Goal: Task Accomplishment & Management: Manage account settings

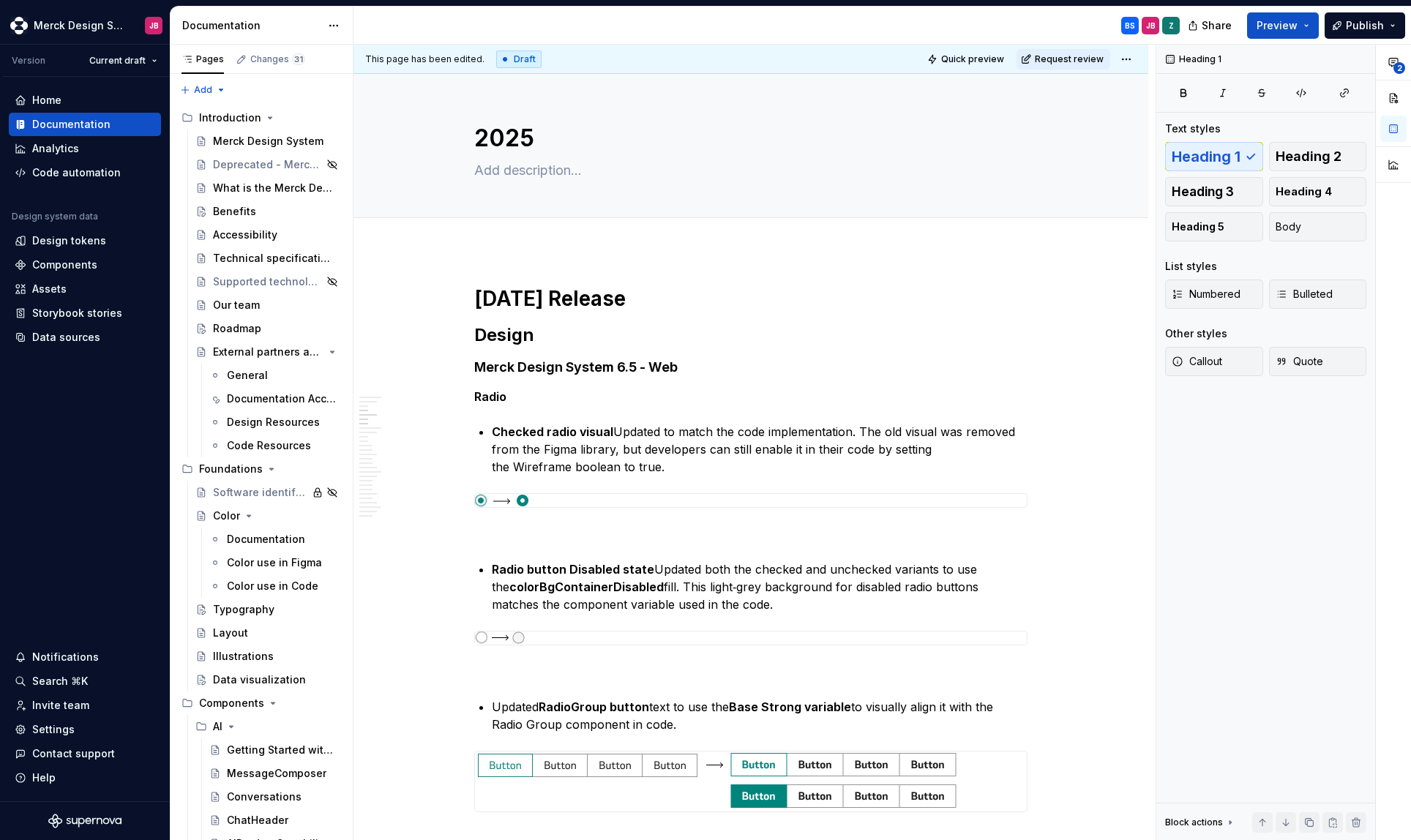
scroll to position [1751, 0]
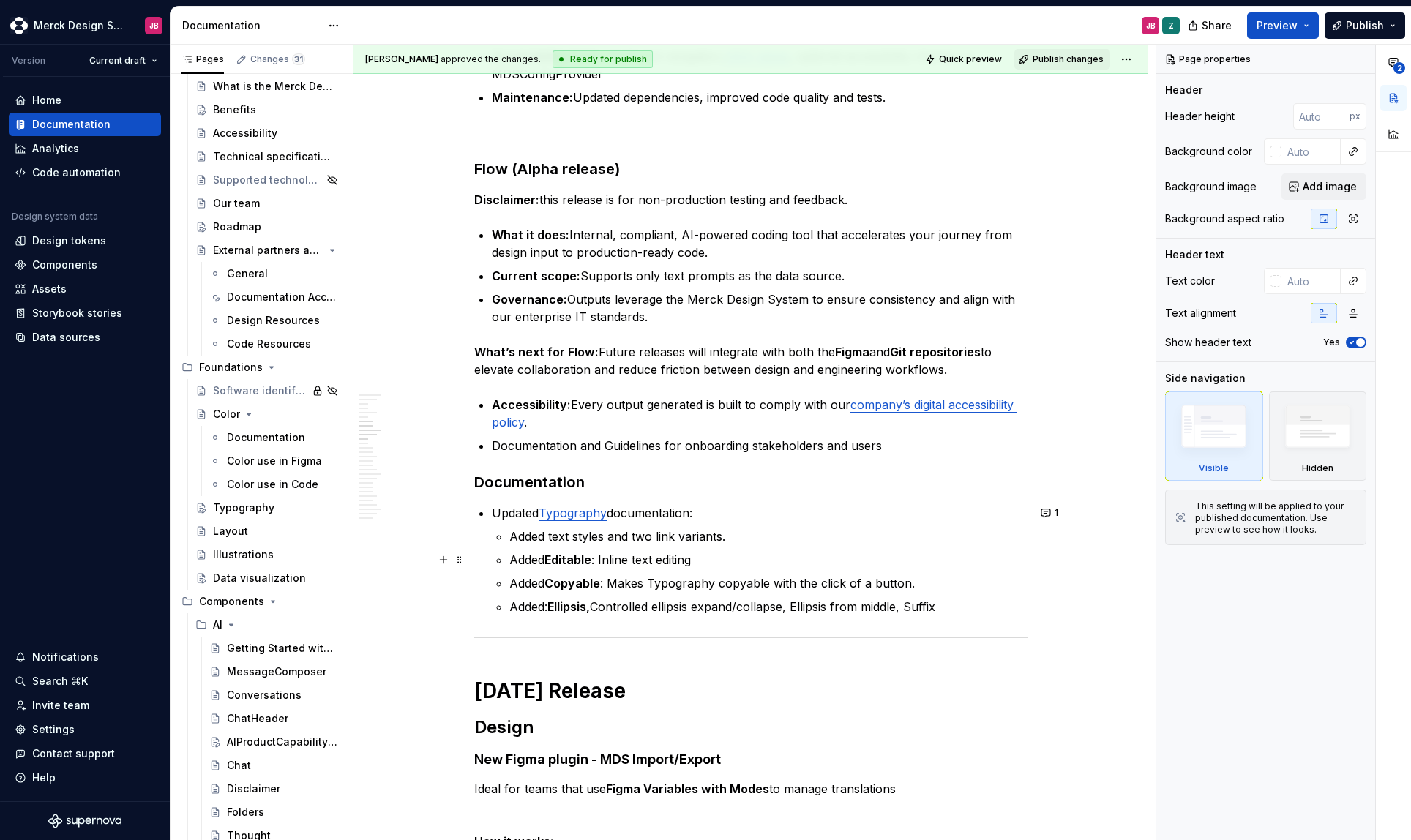
scroll to position [2144, 0]
click at [153, 61] on html "Merck Design System JB Version Current draft Home Documentation Analytics Code …" at bounding box center [705, 420] width 1411 height 840
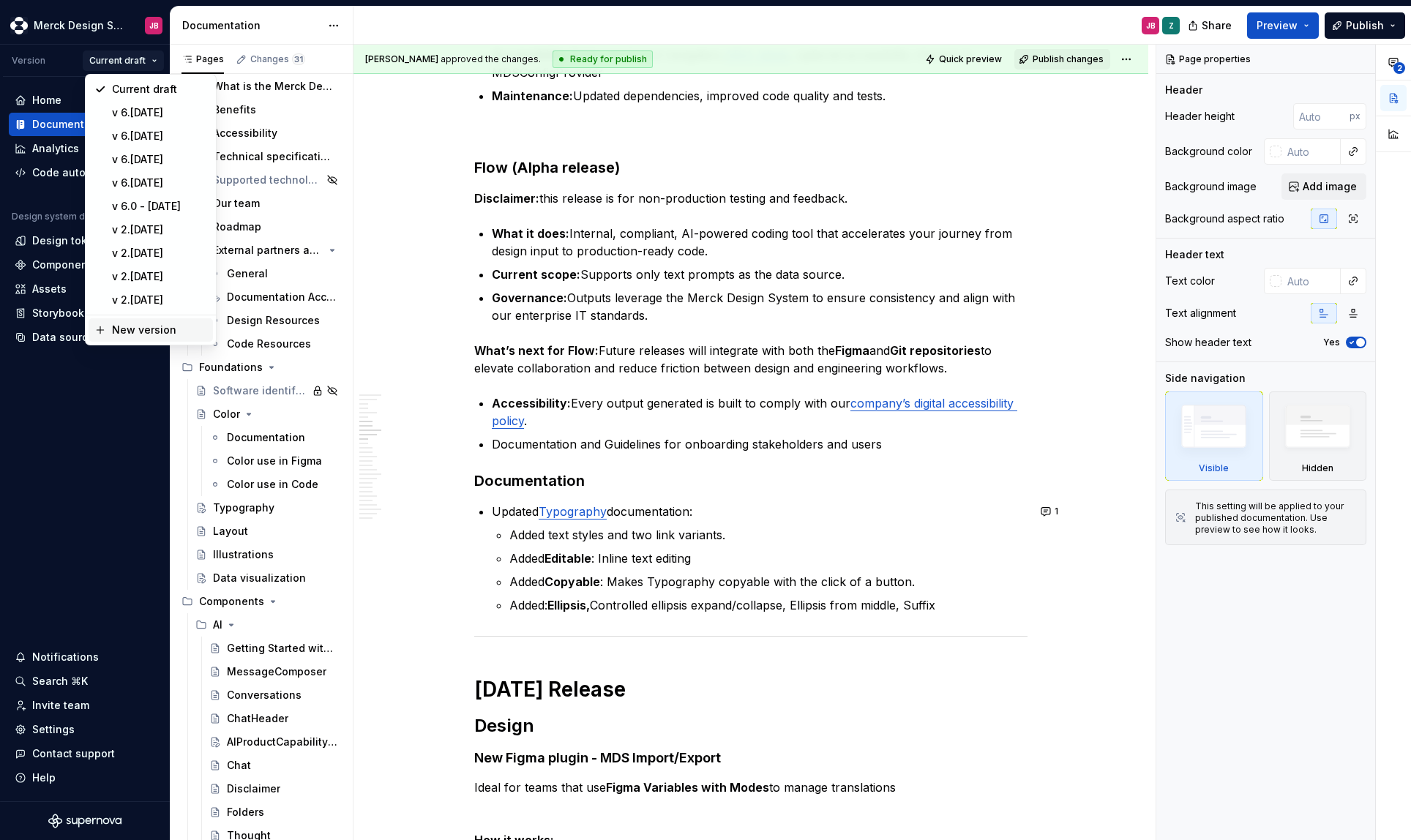
click at [146, 332] on div "New version" at bounding box center [159, 330] width 95 height 15
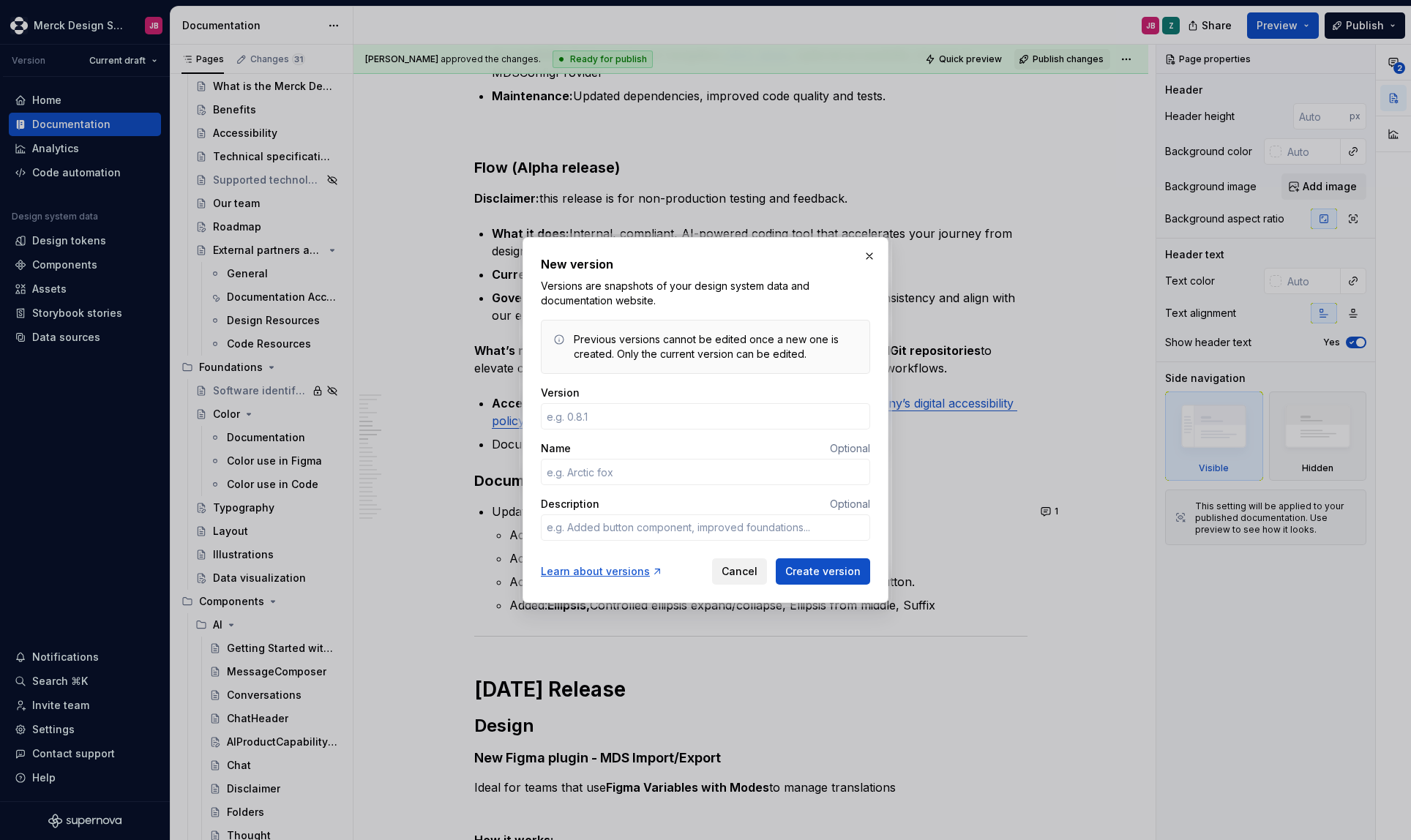
click at [736, 580] on button "Cancel" at bounding box center [740, 571] width 54 height 26
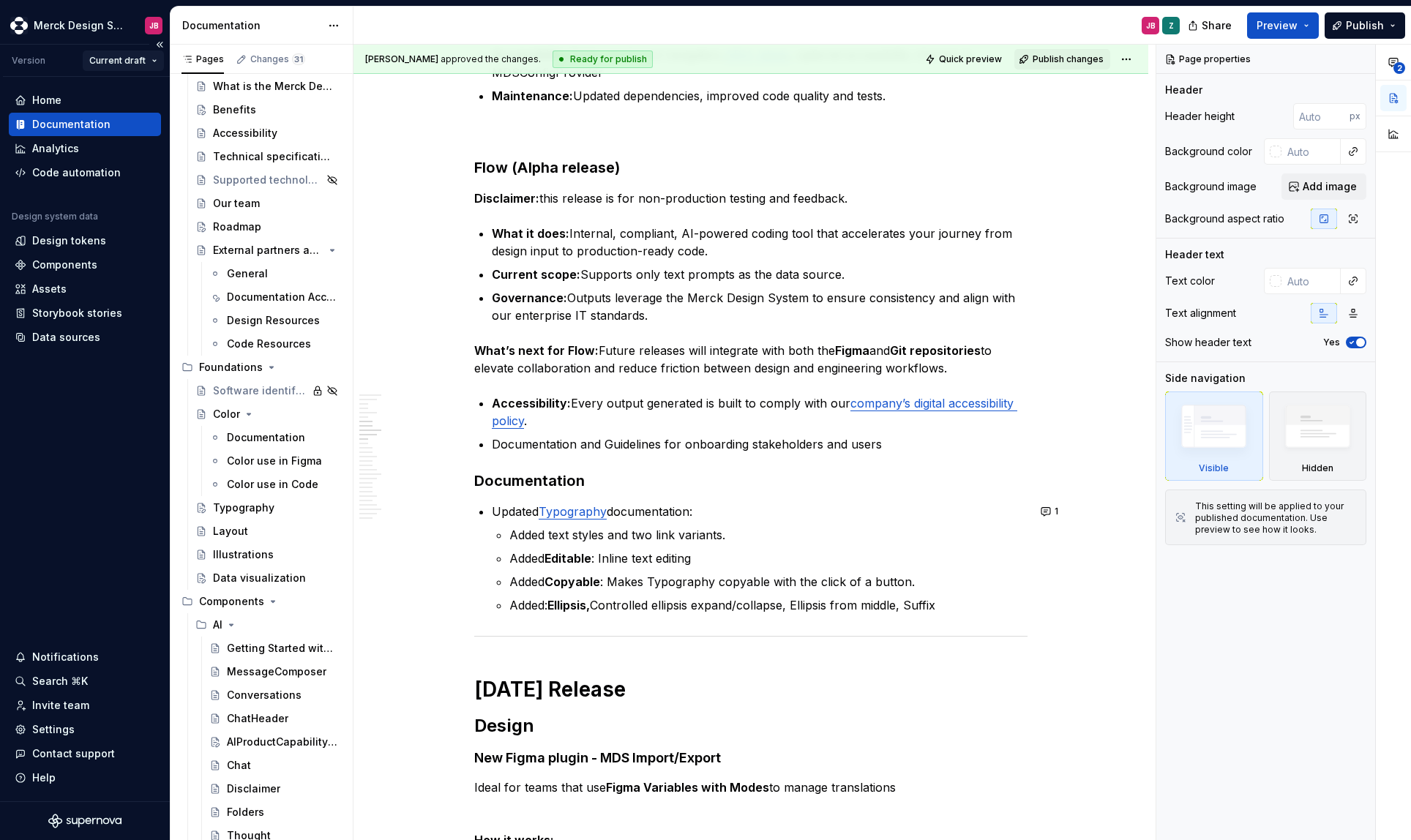
click at [152, 60] on html "Merck Design System JB Version Current draft Home Documentation Analytics Code …" at bounding box center [705, 420] width 1411 height 840
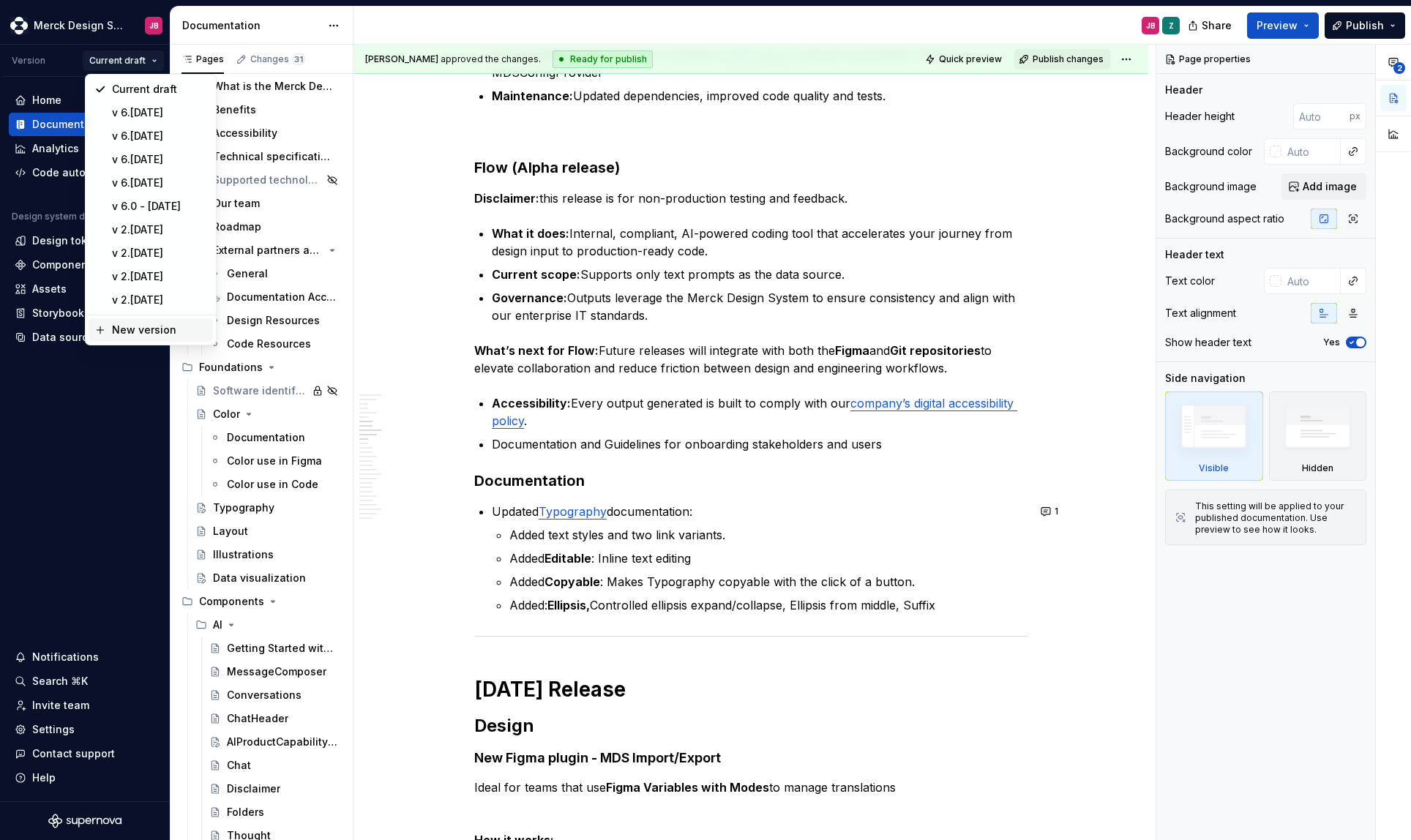
click at [139, 332] on div "New version" at bounding box center [159, 330] width 95 height 15
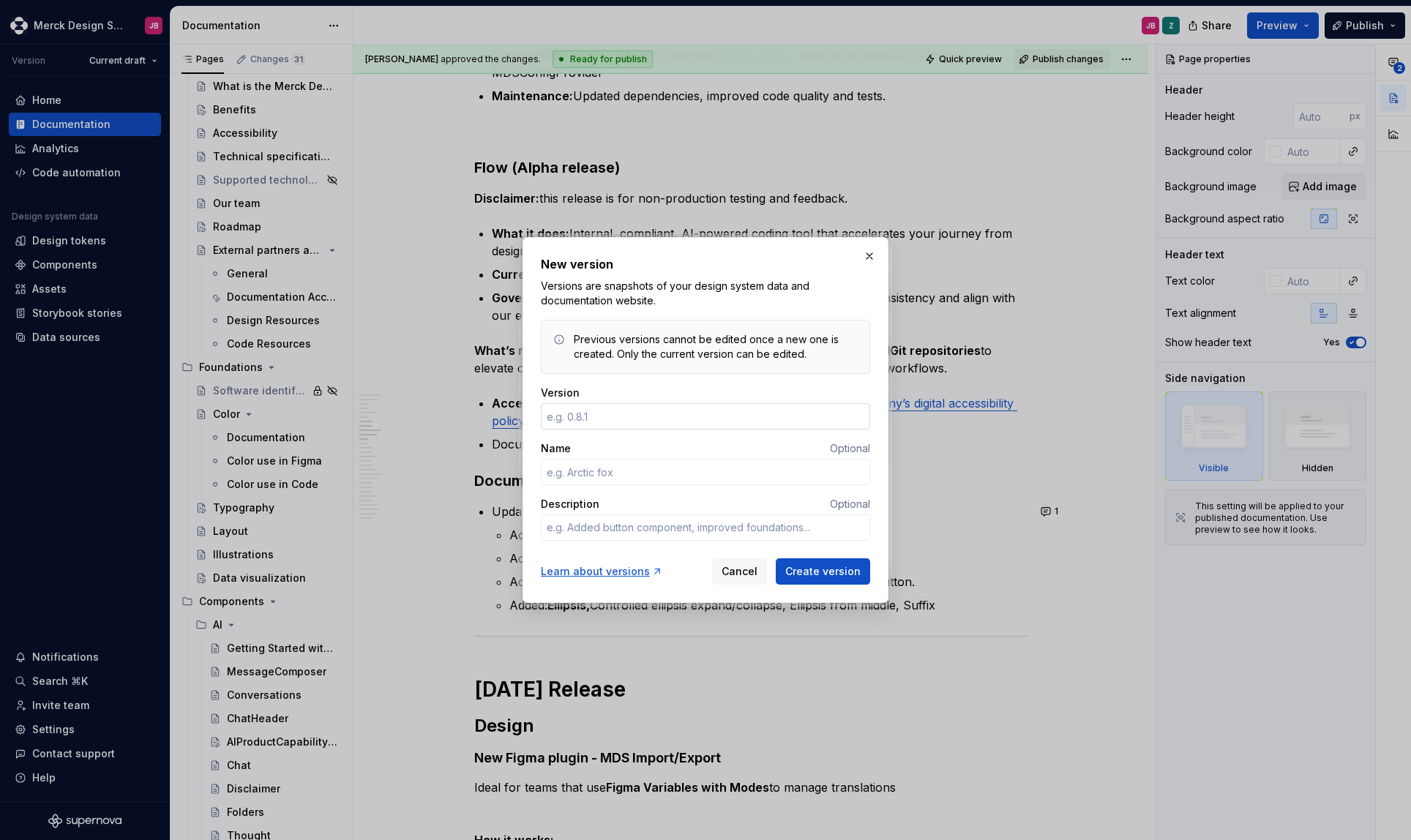
click at [612, 417] on input "Version" at bounding box center [705, 415] width 329 height 26
type textarea "*"
type input "6.5"
click at [573, 478] on input "Name" at bounding box center [705, 472] width 329 height 26
click at [592, 474] on input "Name" at bounding box center [705, 472] width 329 height 26
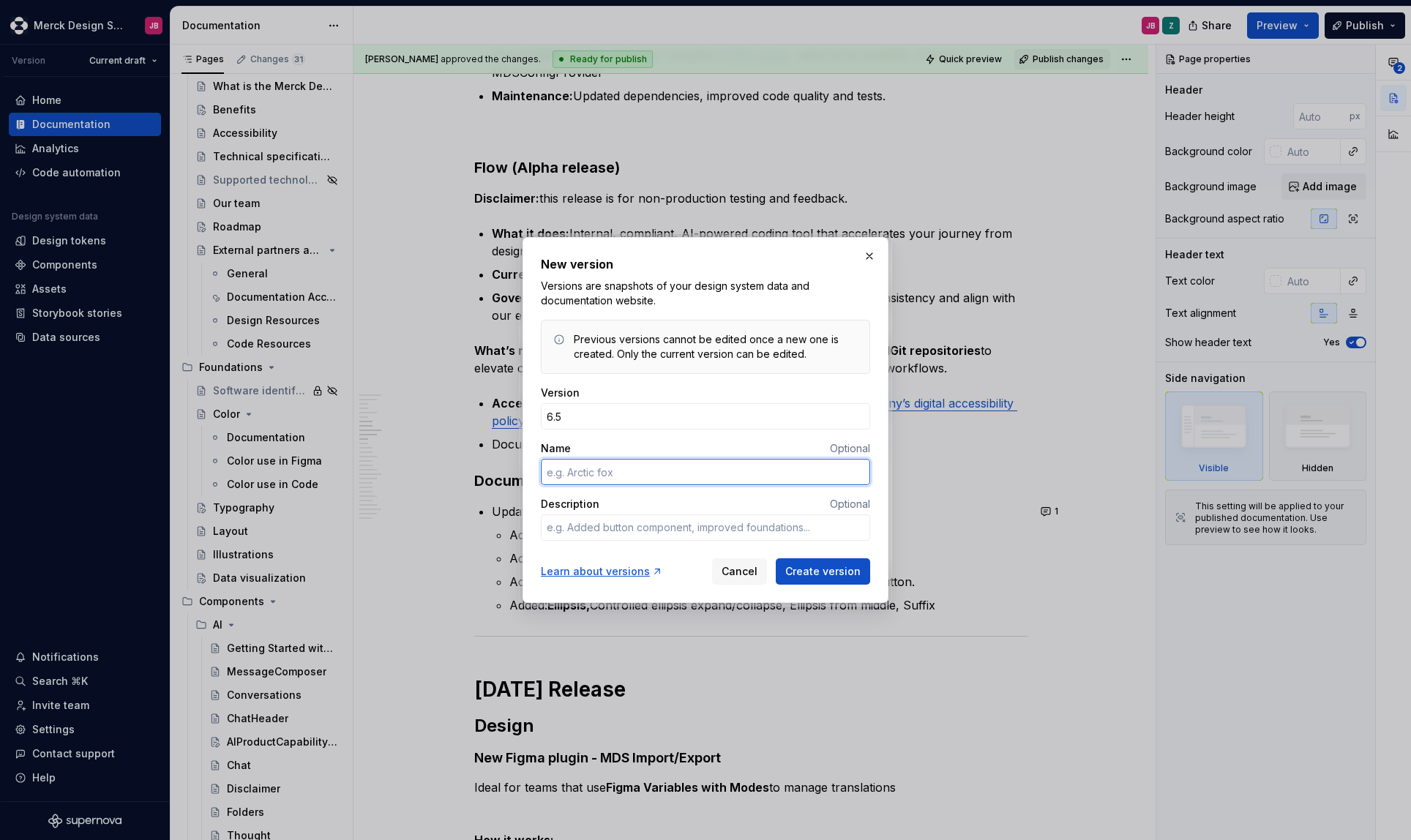
type textarea "*"
type input "[DATE]"
click at [728, 386] on div "Version" at bounding box center [705, 393] width 329 height 15
click at [841, 576] on span "Create version" at bounding box center [822, 571] width 75 height 15
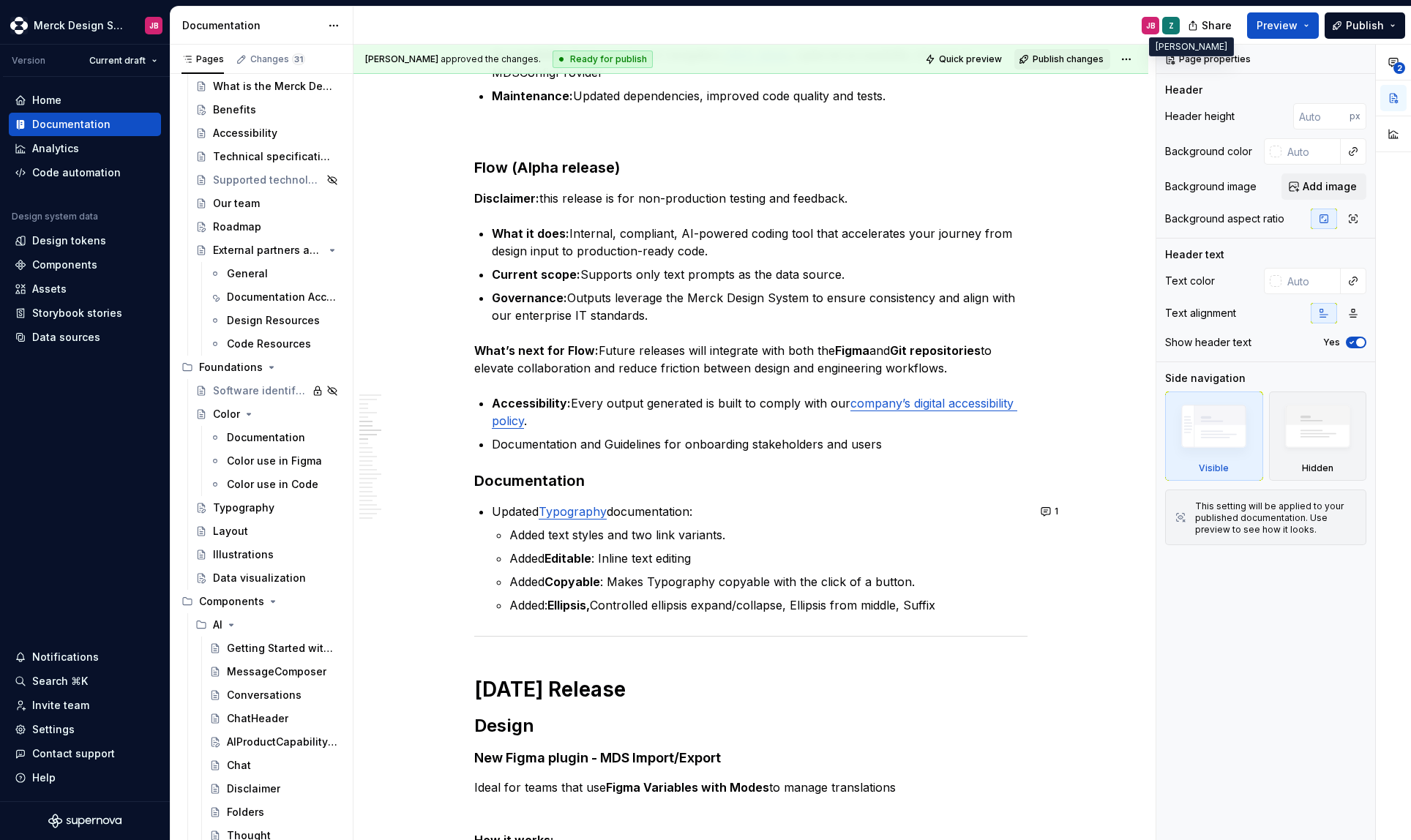
click at [1173, 30] on div "Z" at bounding box center [1171, 25] width 17 height 17
click at [137, 63] on html "Merck Design System JB Version Current draft Home Documentation Analytics Code …" at bounding box center [705, 420] width 1411 height 840
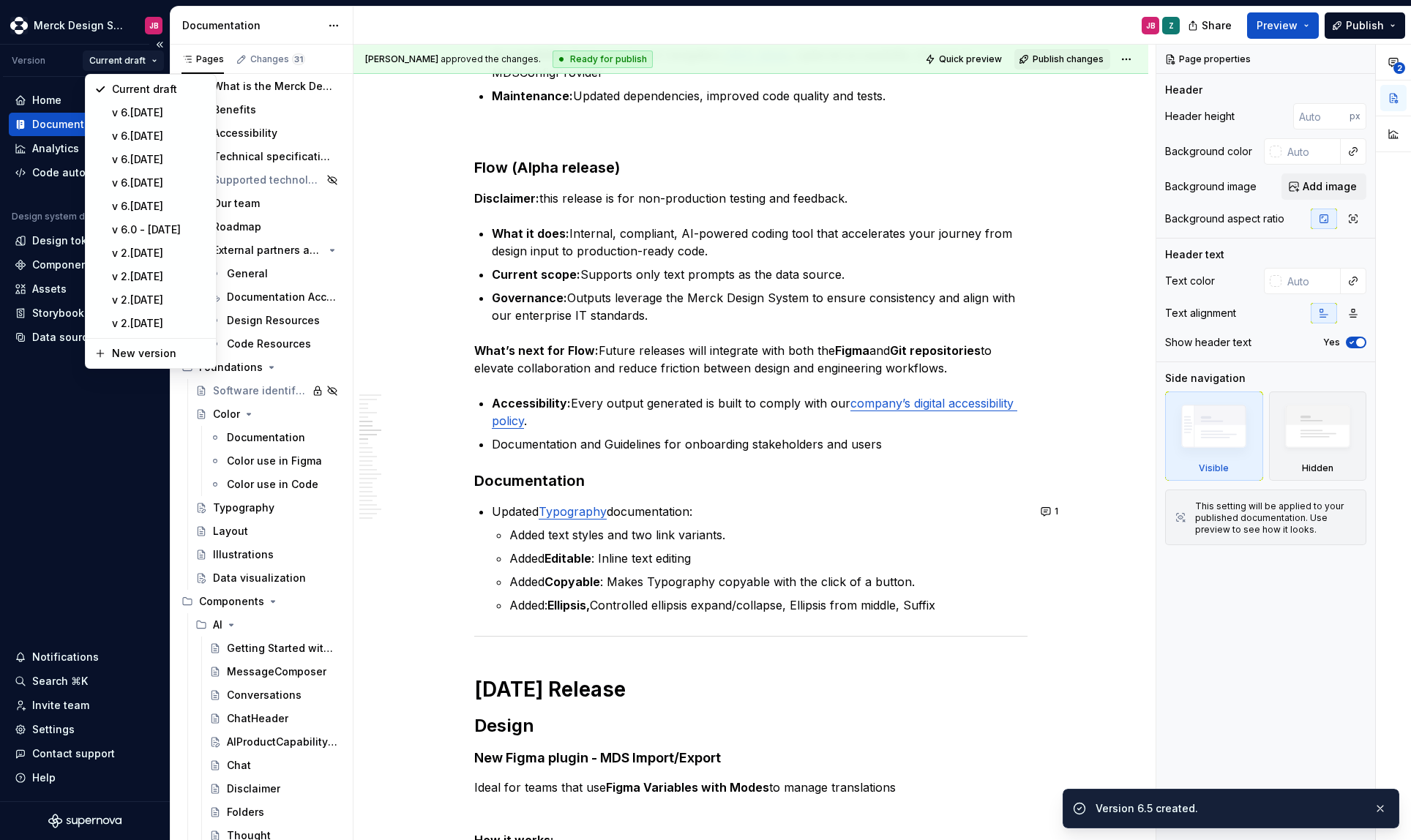
click at [149, 59] on html "Merck Design System JB Version Current draft Home Documentation Analytics Code …" at bounding box center [705, 420] width 1411 height 840
click at [164, 114] on div "v 6.[DATE]" at bounding box center [159, 112] width 95 height 15
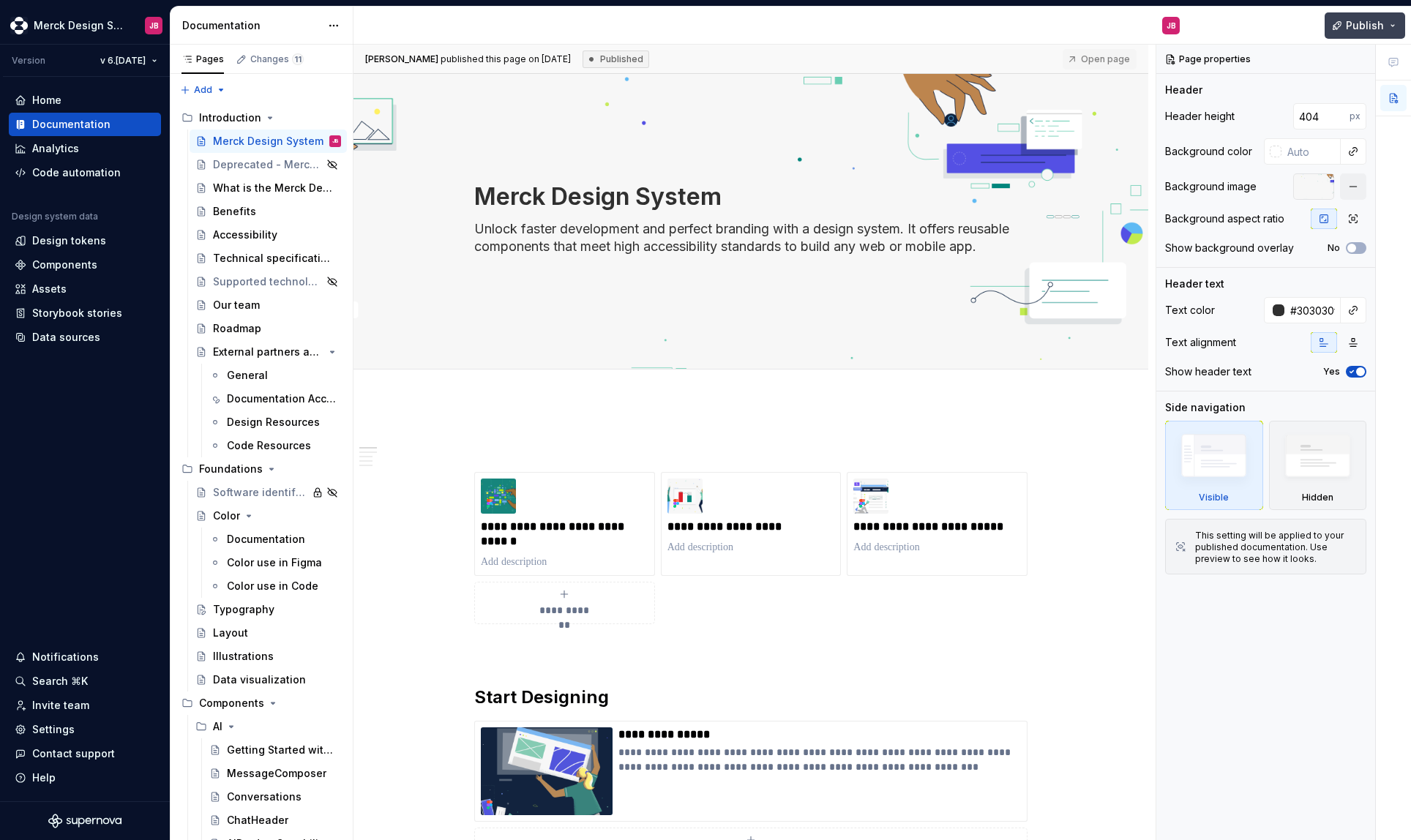
click at [1394, 29] on button "Publish" at bounding box center [1365, 25] width 81 height 26
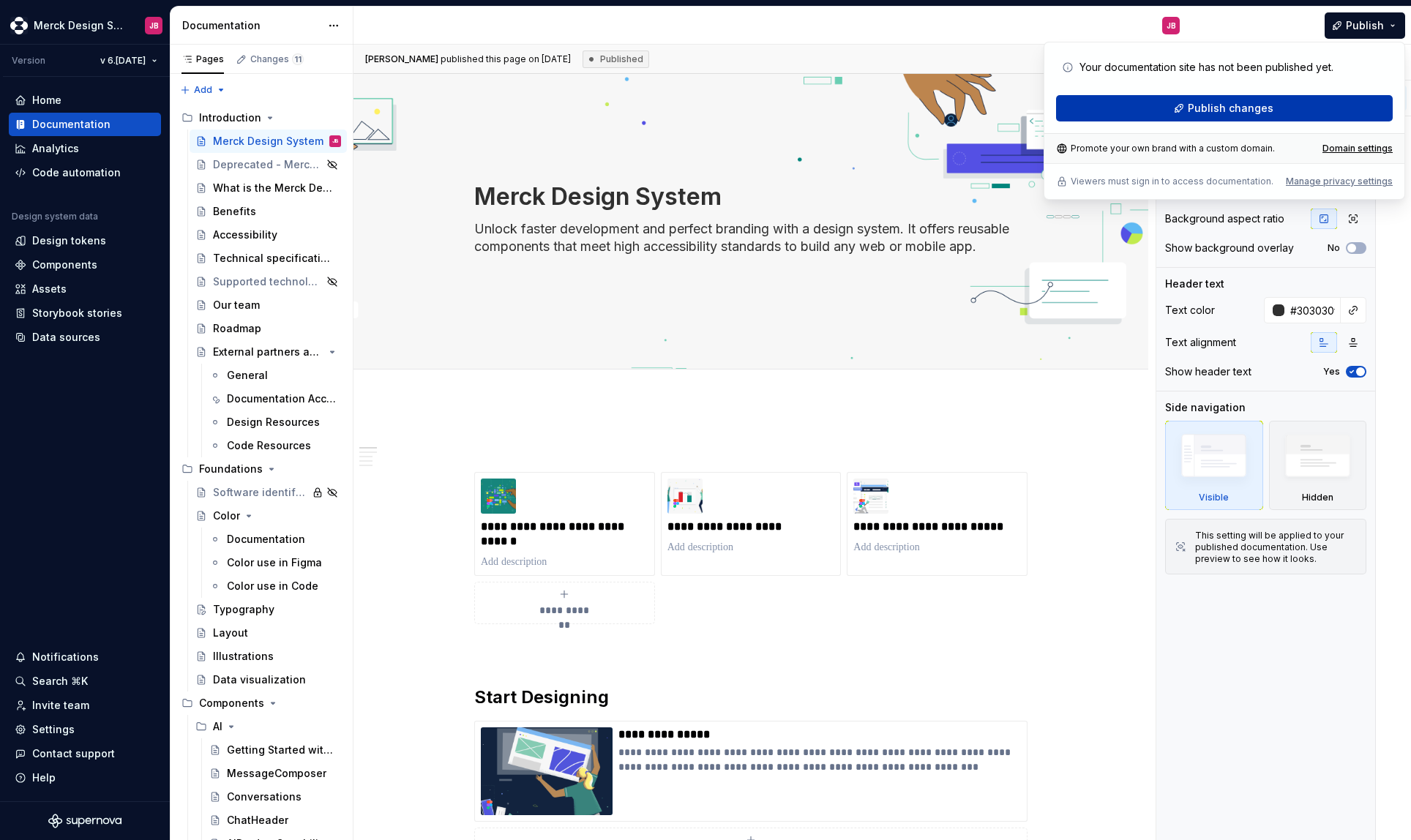
click at [1245, 112] on span "Publish changes" at bounding box center [1230, 108] width 85 height 15
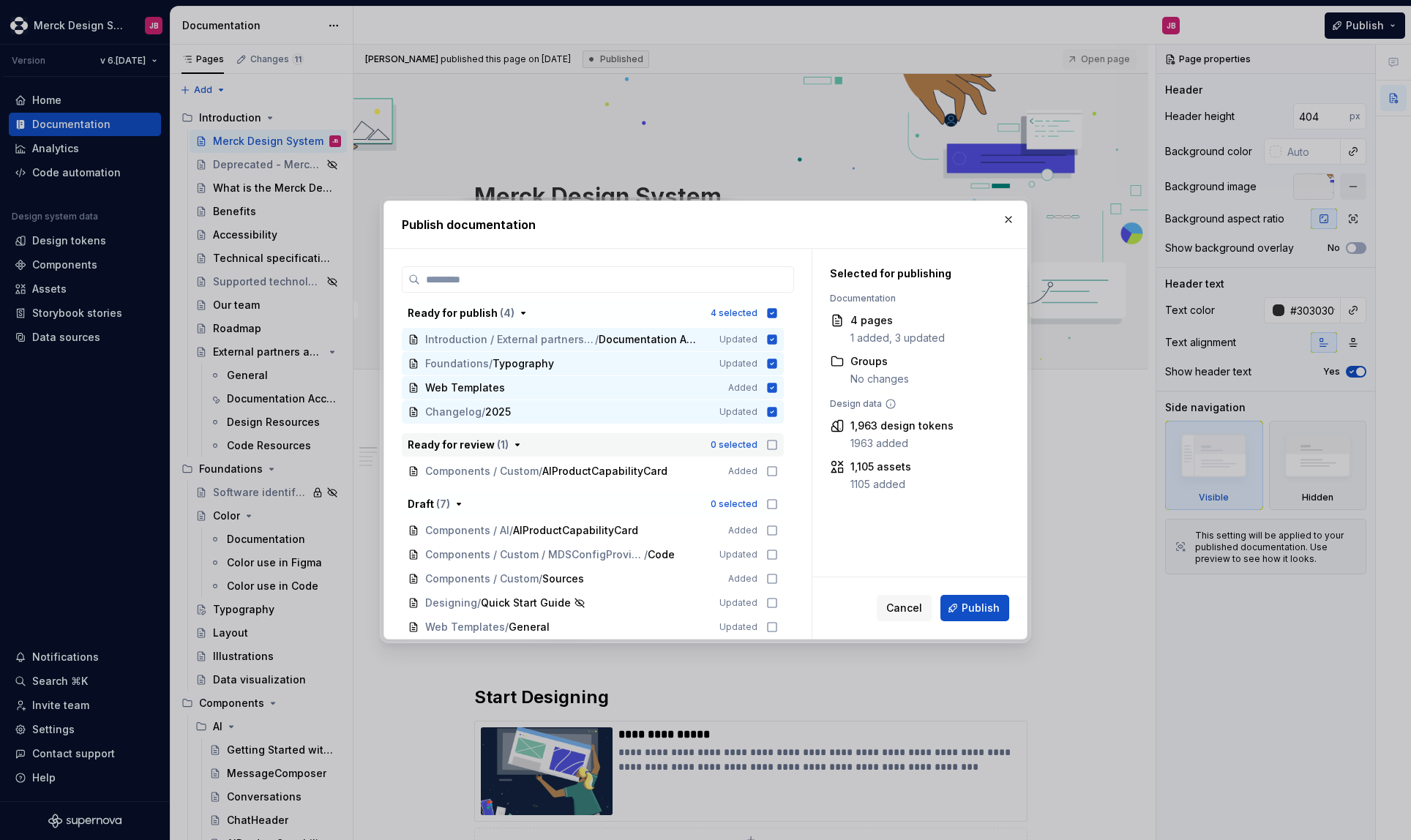
click at [771, 445] on icon "button" at bounding box center [771, 444] width 12 height 12
click at [773, 504] on icon "button" at bounding box center [771, 503] width 12 height 12
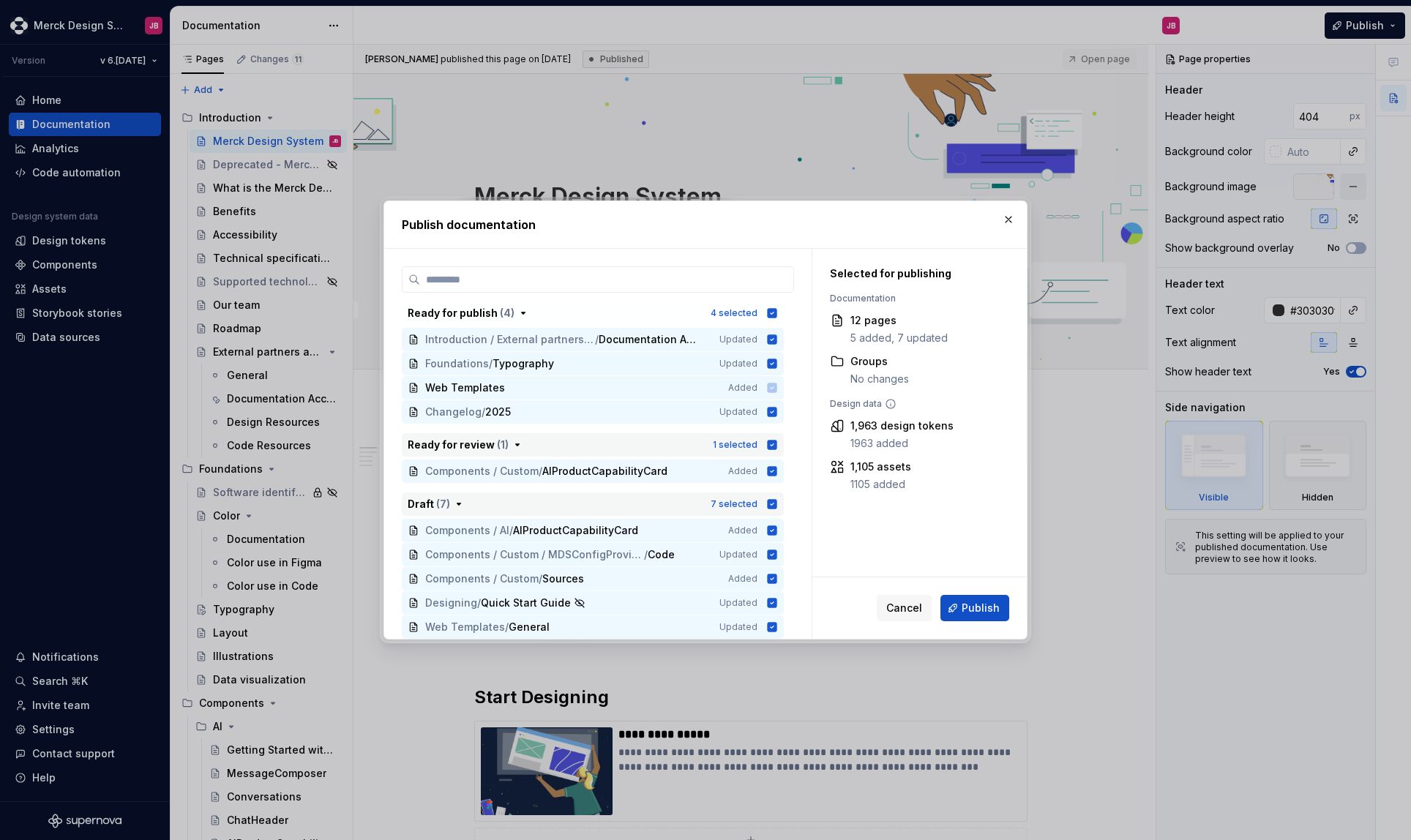
drag, startPoint x: 985, startPoint y: 610, endPoint x: 970, endPoint y: 555, distance: 57.0
click at [970, 555] on div "Selected for publishing Documentation 12 pages 5 added, 7 updated Groups No cha…" at bounding box center [919, 444] width 214 height 390
click at [770, 601] on icon at bounding box center [772, 602] width 9 height 9
click at [977, 611] on span "Publish" at bounding box center [981, 608] width 38 height 15
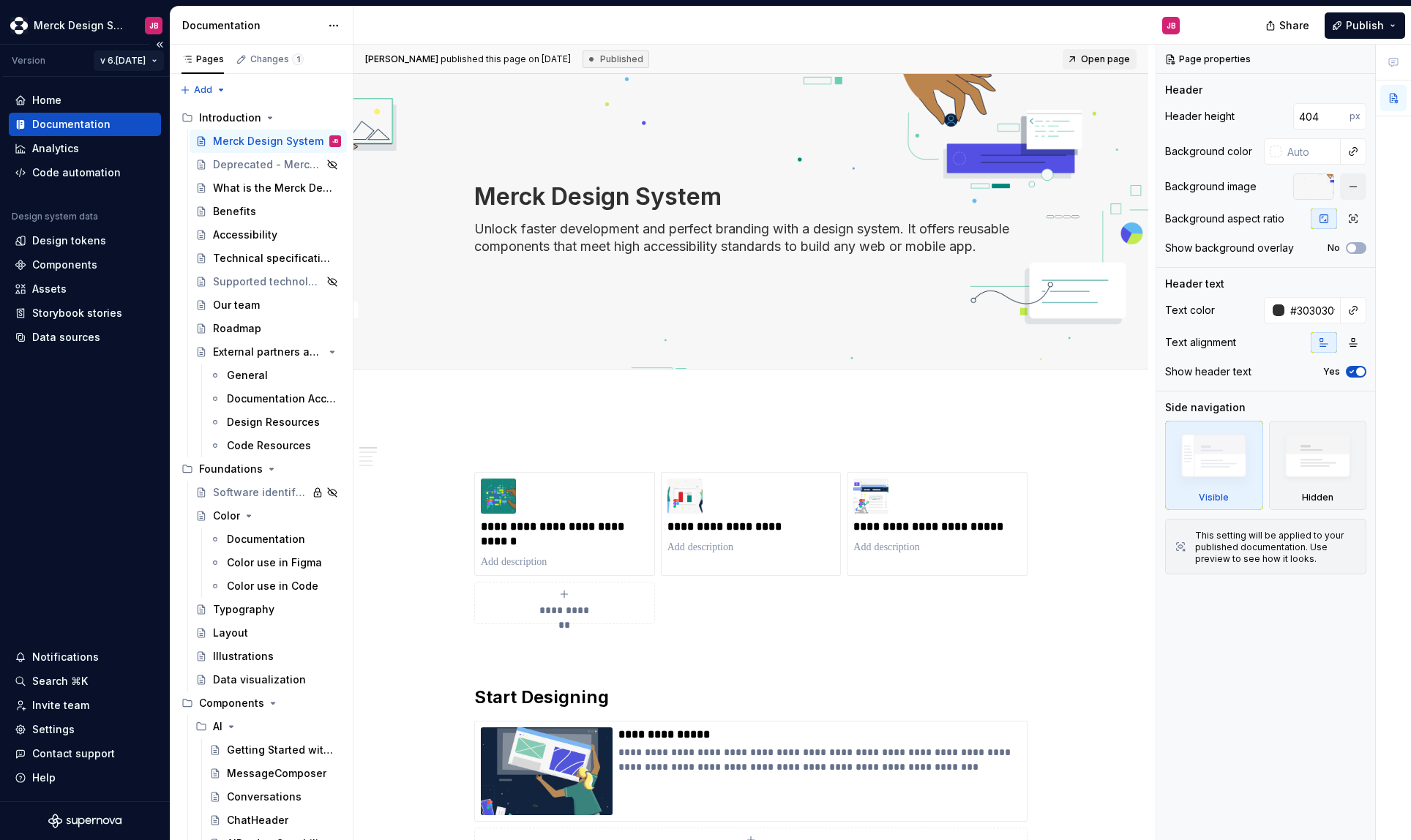
click at [126, 62] on html "Merck Design System JB Version v 6.[DATE] Home Documentation Analytics Code aut…" at bounding box center [705, 420] width 1411 height 840
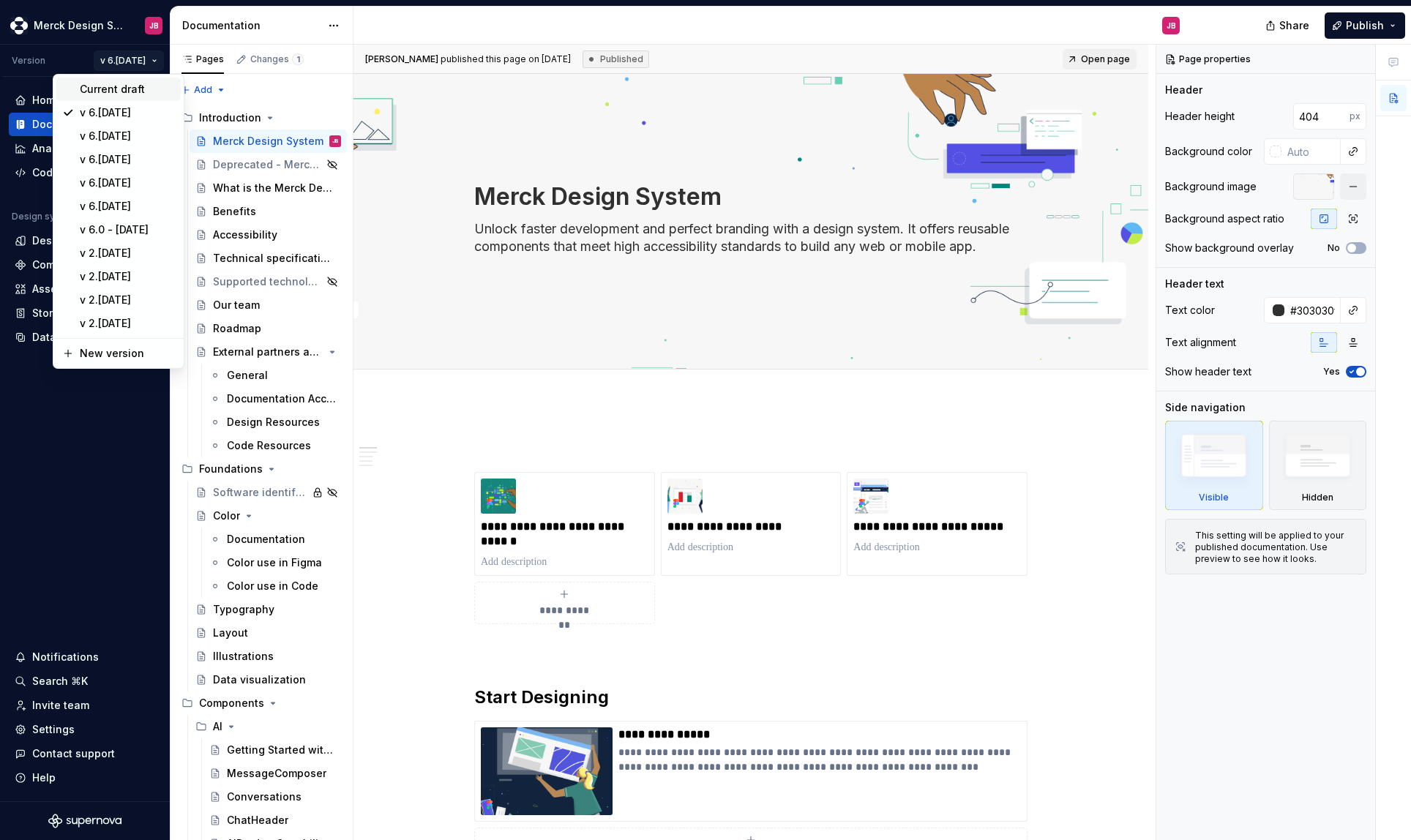
click at [128, 86] on div "Current draft" at bounding box center [127, 89] width 95 height 15
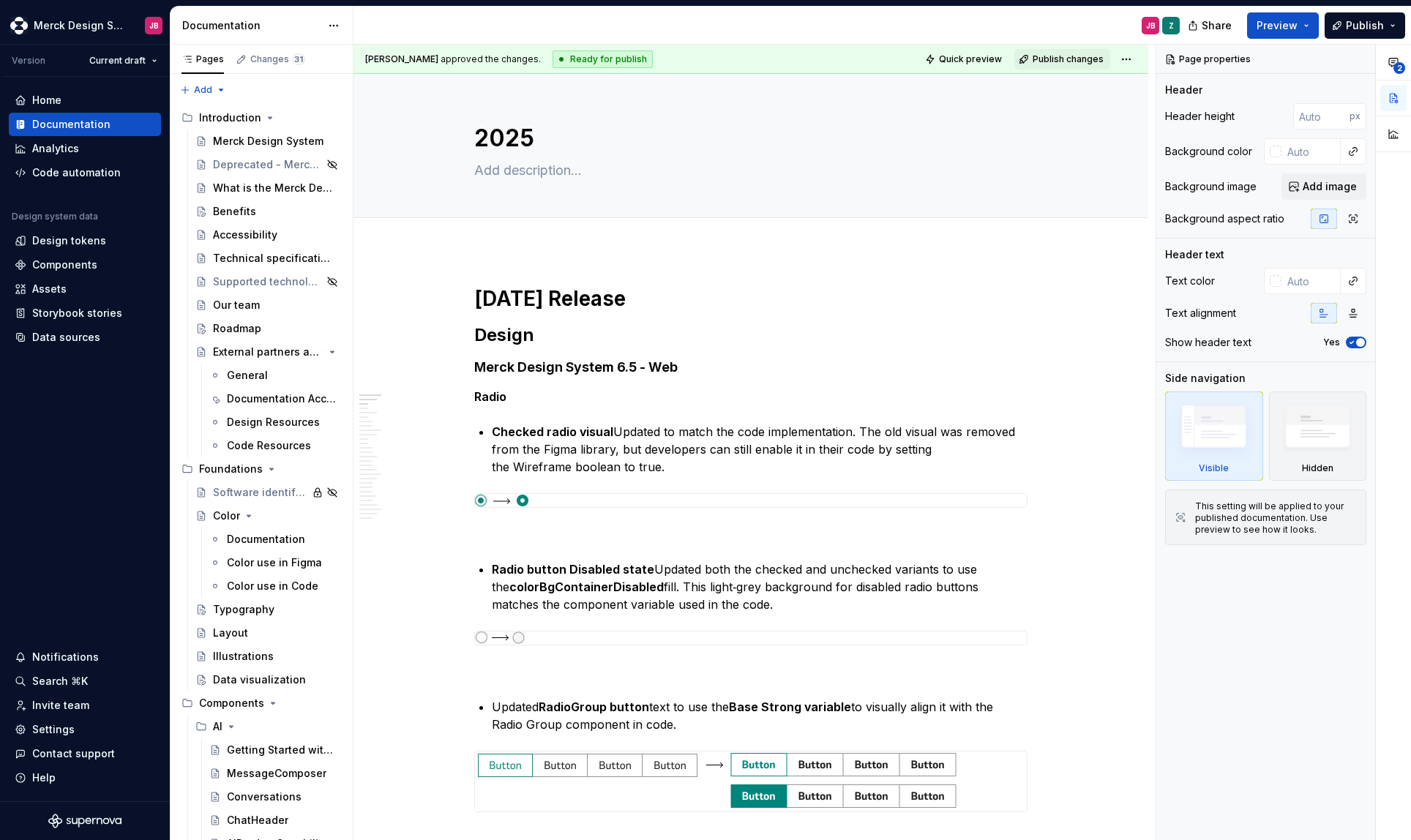
click at [1394, 25] on button "Publish" at bounding box center [1365, 25] width 81 height 26
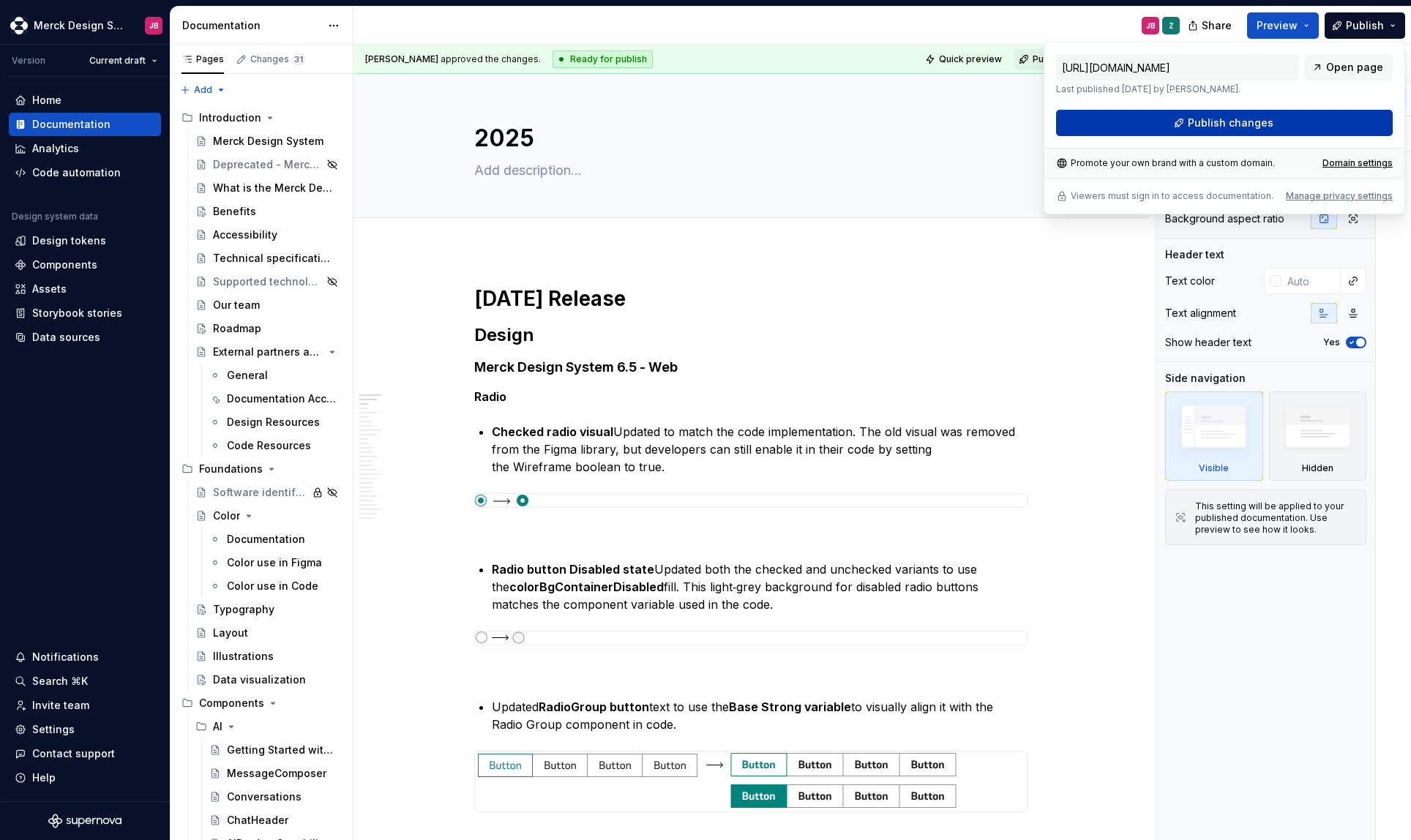
click at [1219, 134] on button "Publish changes" at bounding box center [1224, 122] width 337 height 26
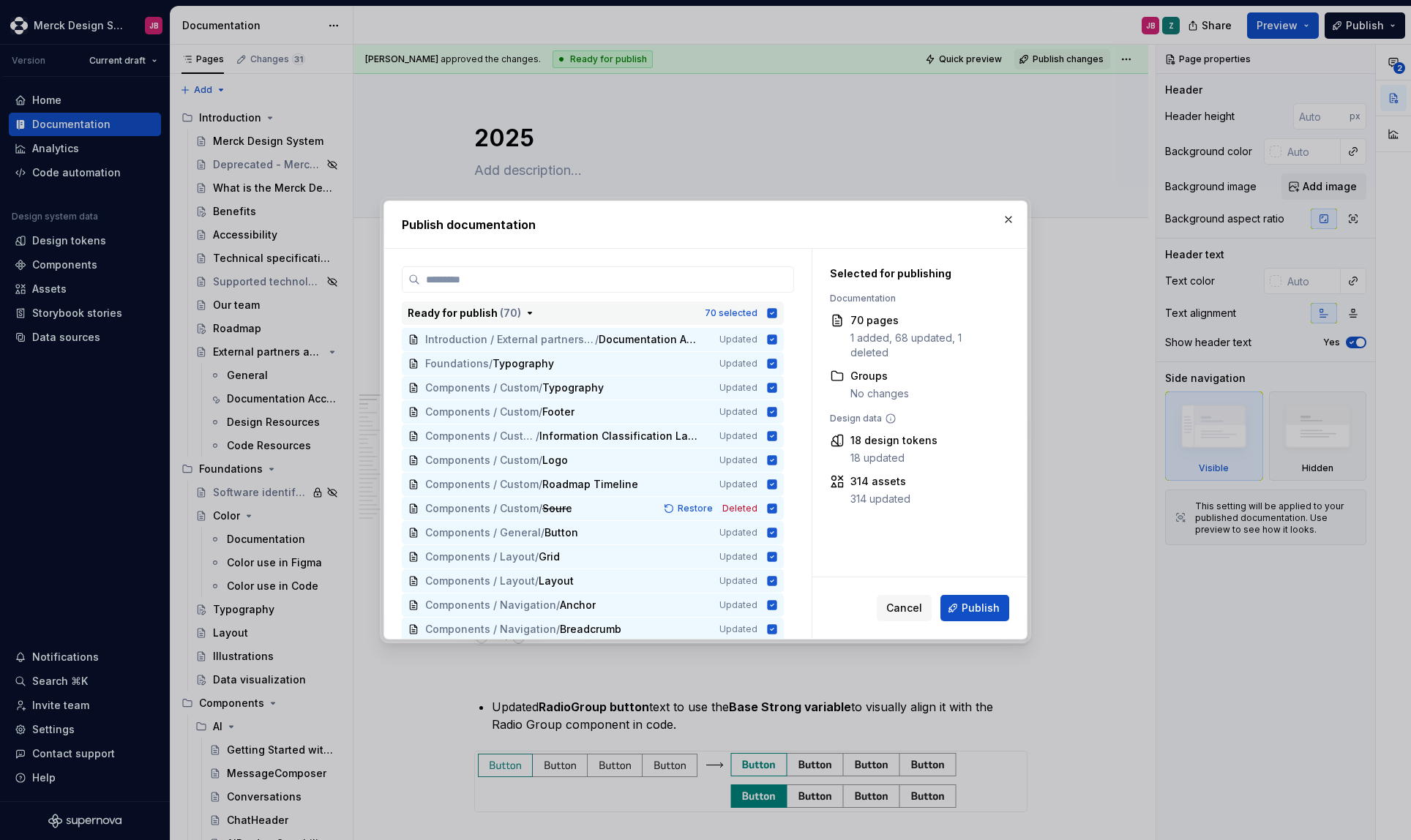
click at [528, 308] on icon "button" at bounding box center [529, 313] width 12 height 12
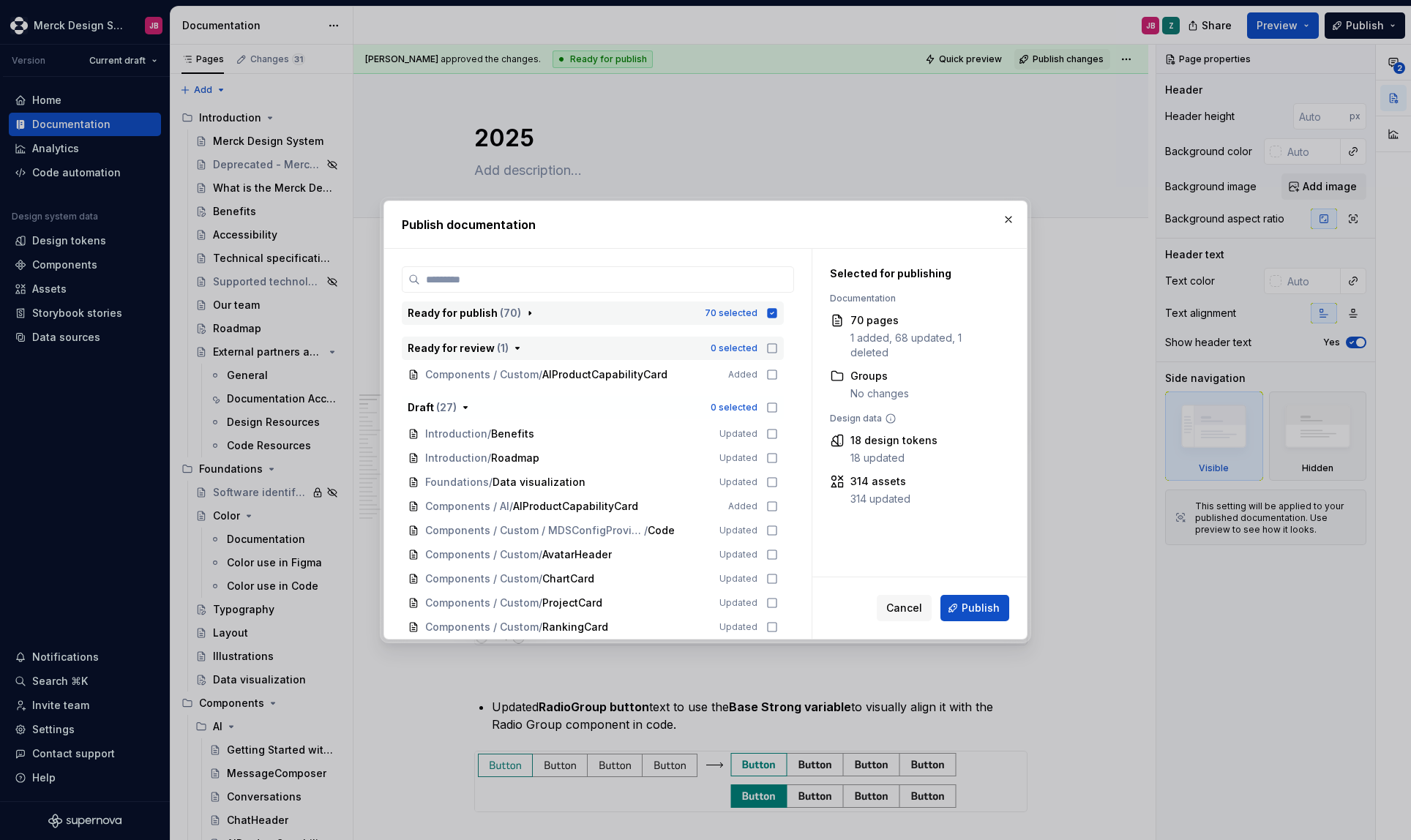
click at [763, 347] on div "0 selected" at bounding box center [744, 348] width 67 height 15
click at [769, 406] on icon "button" at bounding box center [771, 407] width 12 height 12
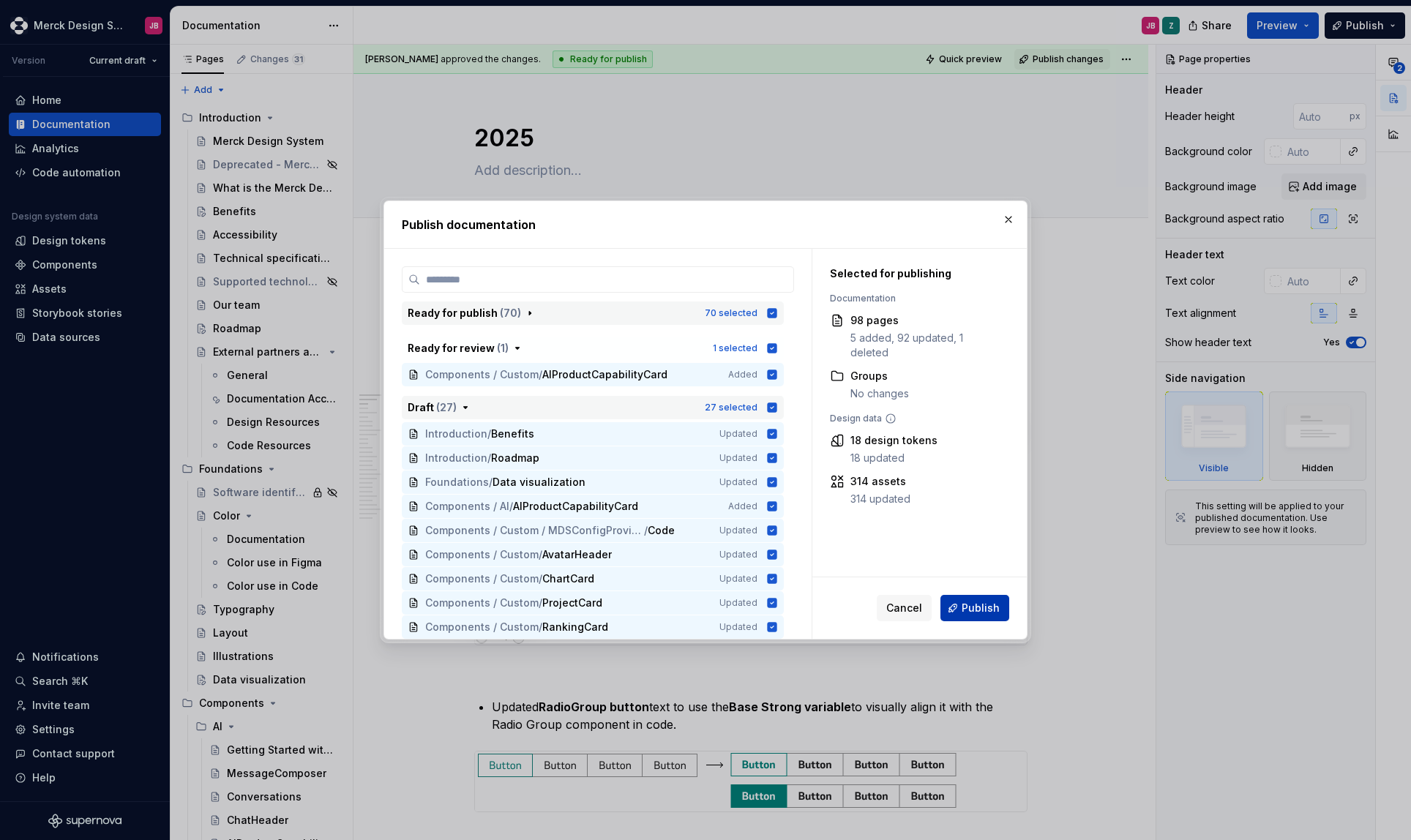
click at [982, 612] on span "Publish" at bounding box center [981, 608] width 38 height 15
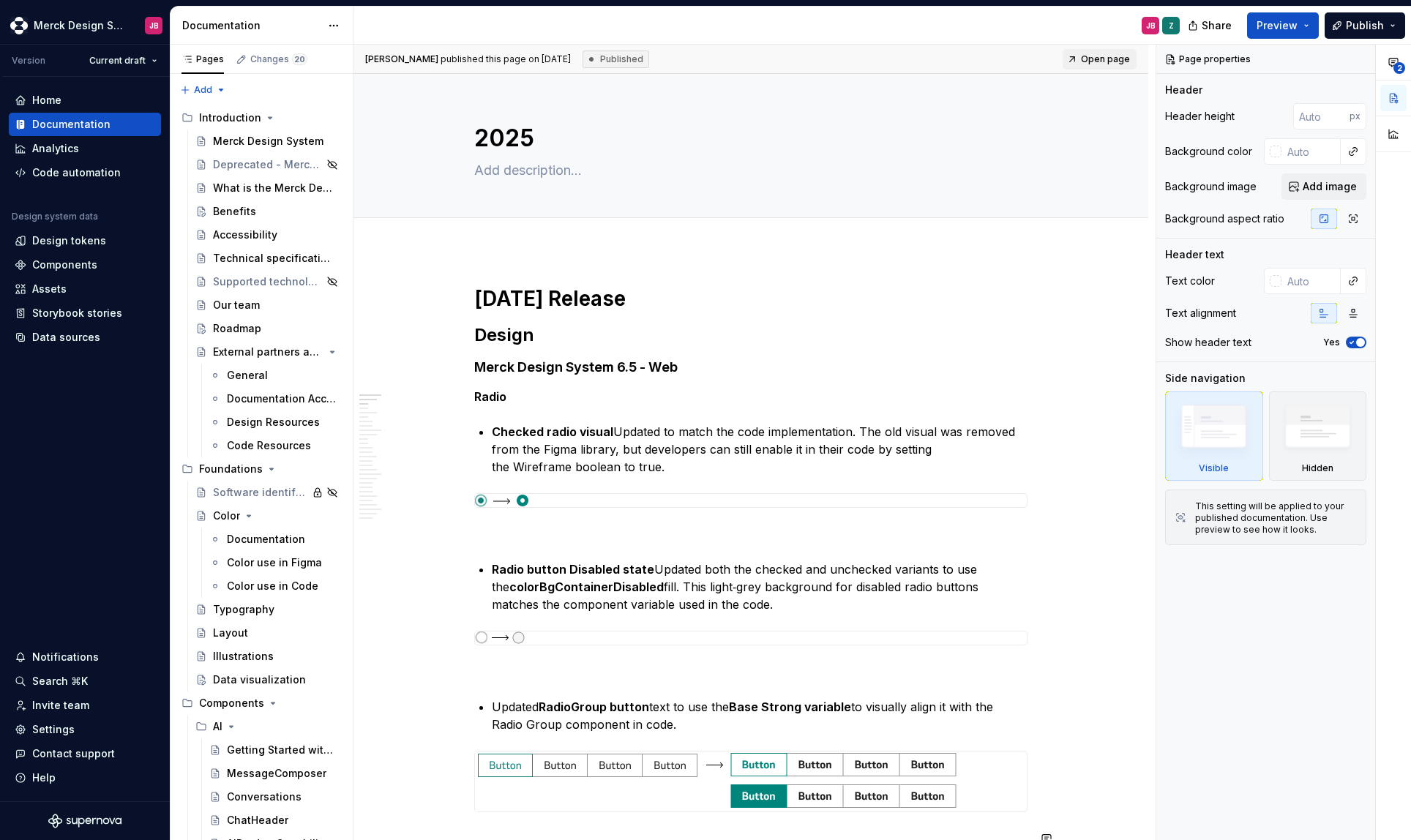
type textarea "*"
click at [131, 65] on html "Merck Design System JB Version Current draft Home Documentation Analytics Code …" at bounding box center [705, 420] width 1411 height 840
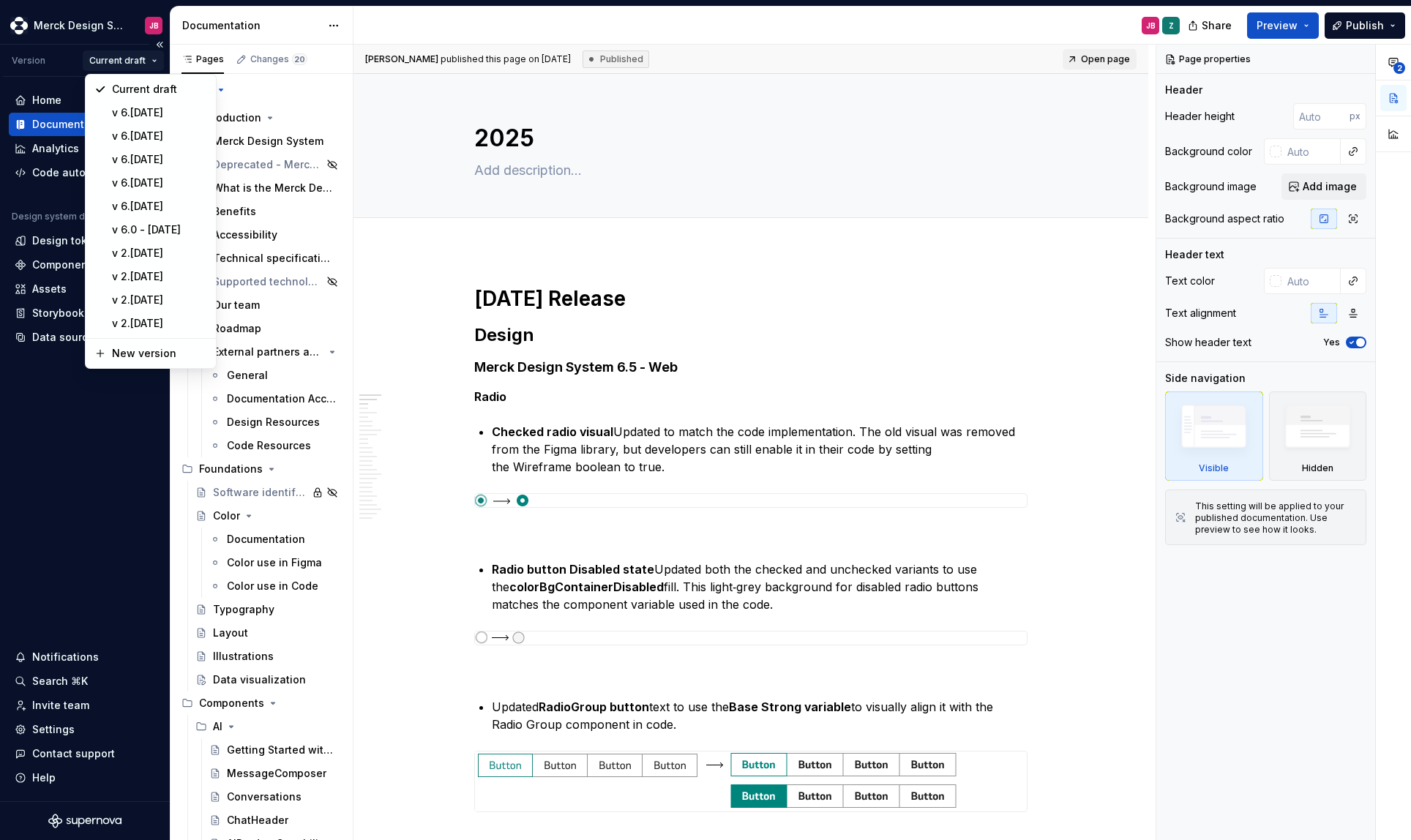
click at [131, 65] on html "Merck Design System JB Version Current draft Home Documentation Analytics Code …" at bounding box center [705, 420] width 1411 height 840
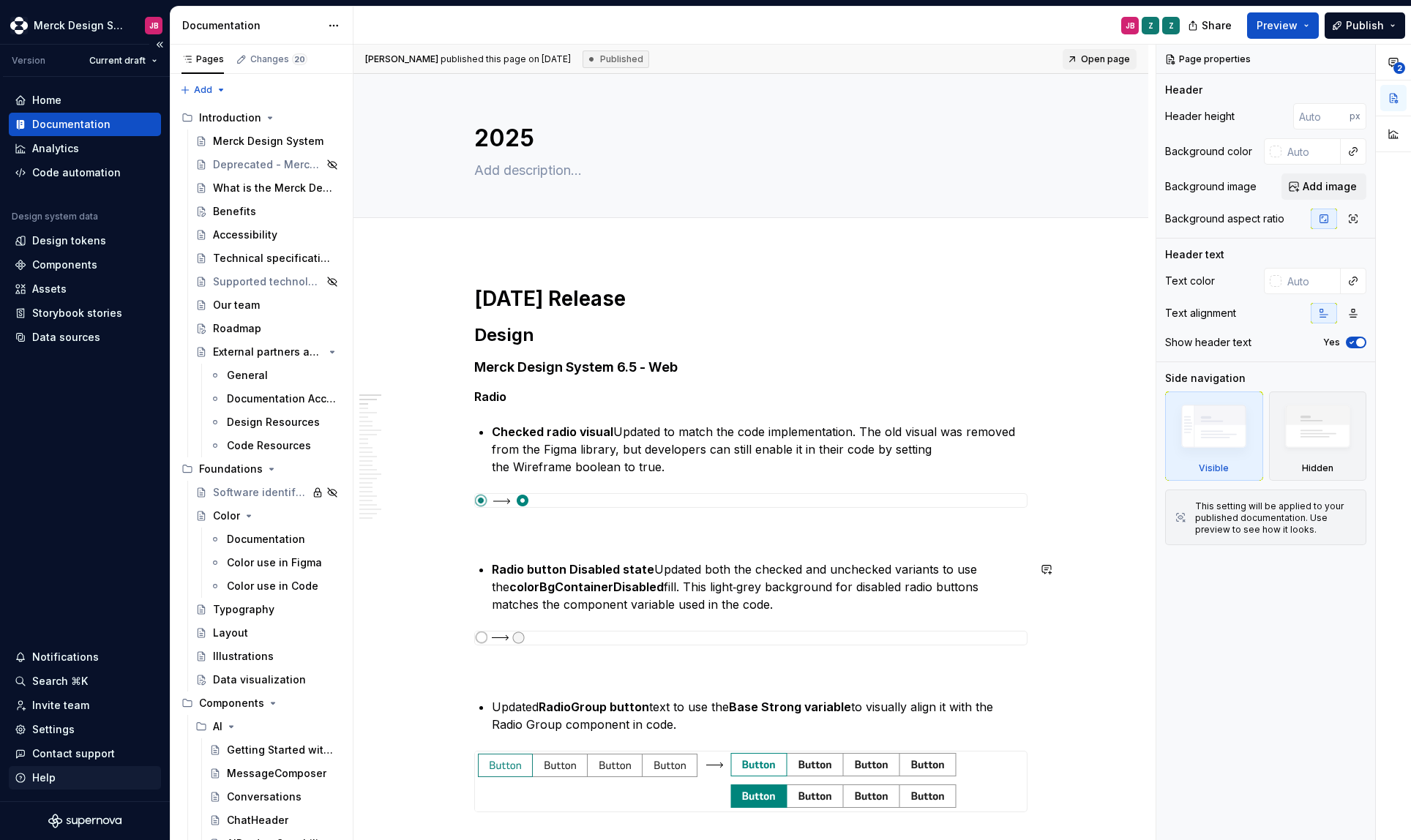
type textarea "*"
